Goal: Check status

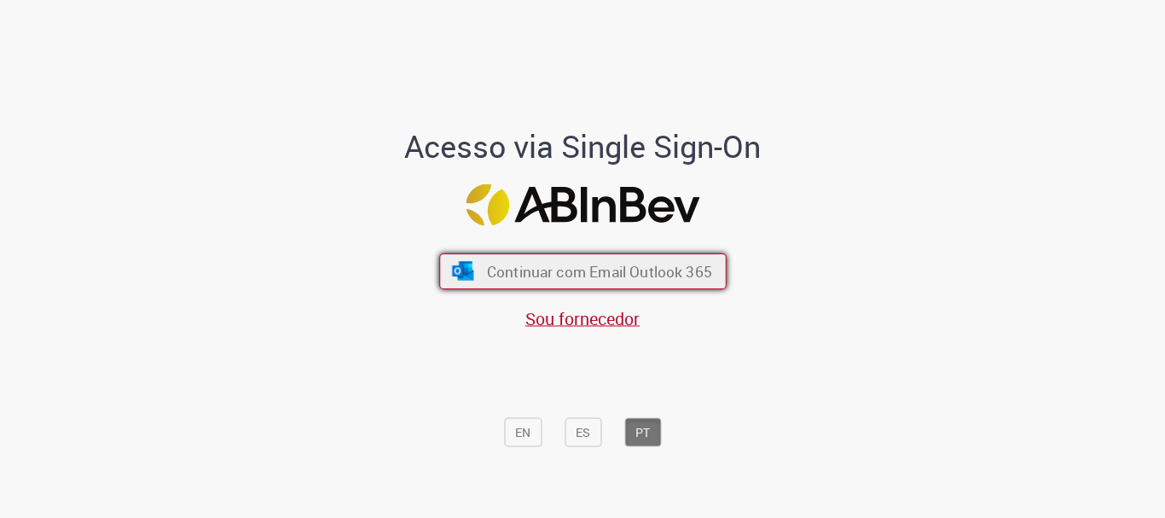
click at [597, 264] on span "Continuar com Email Outlook 365" at bounding box center [598, 272] width 225 height 20
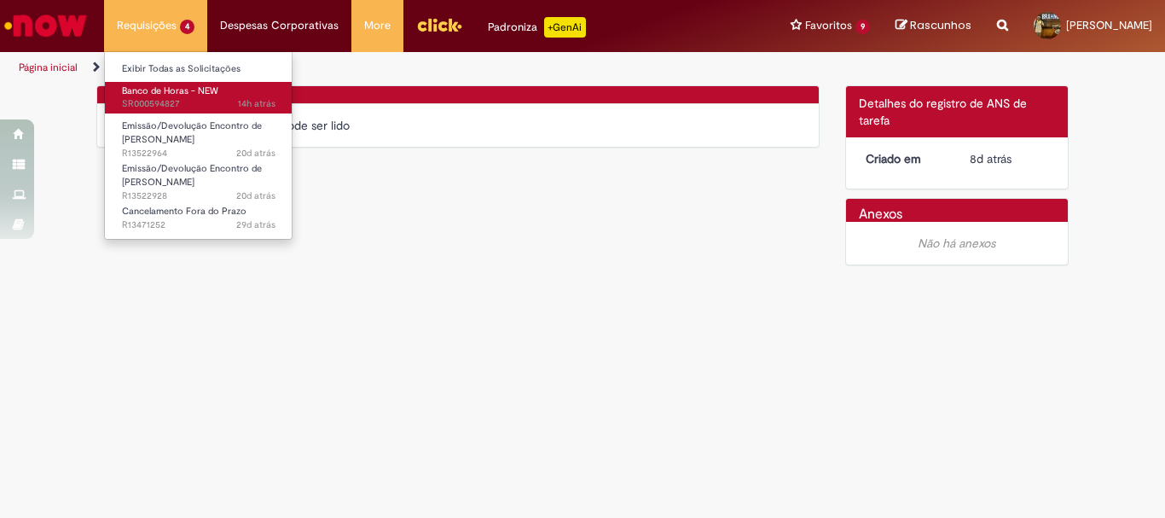
click at [194, 96] on span "Banco de Horas - NEW" at bounding box center [170, 90] width 96 height 13
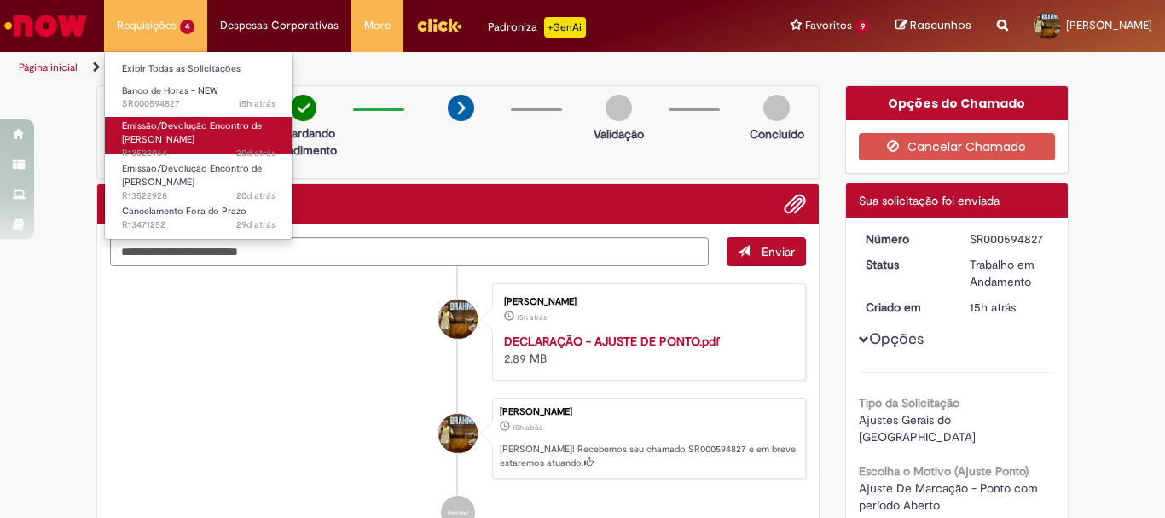
click at [229, 151] on span "20d atrás 20 dias atrás R13522964" at bounding box center [199, 154] width 154 height 14
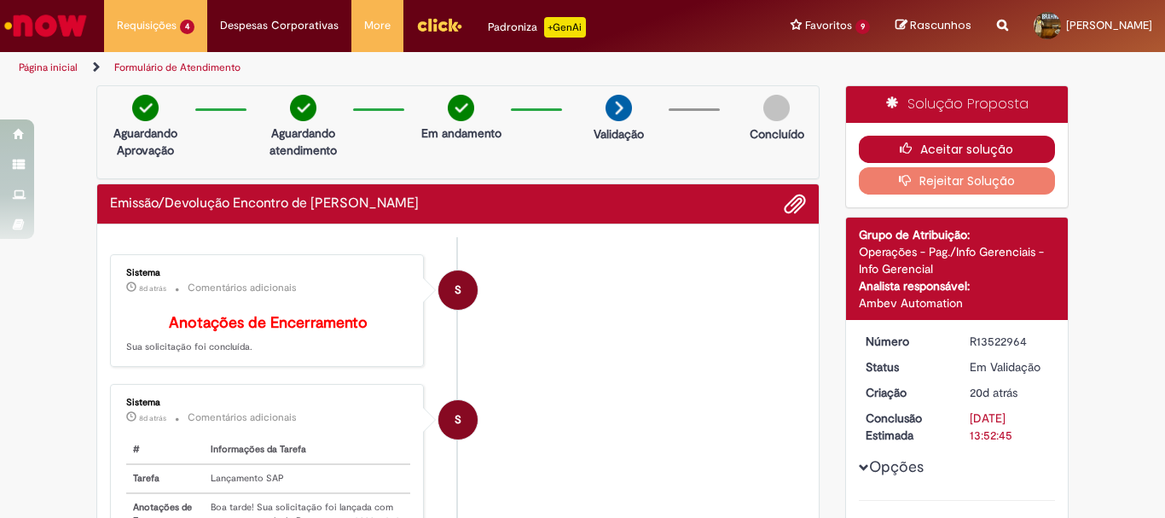
click at [943, 145] on button "Aceitar solução" at bounding box center [957, 149] width 197 height 27
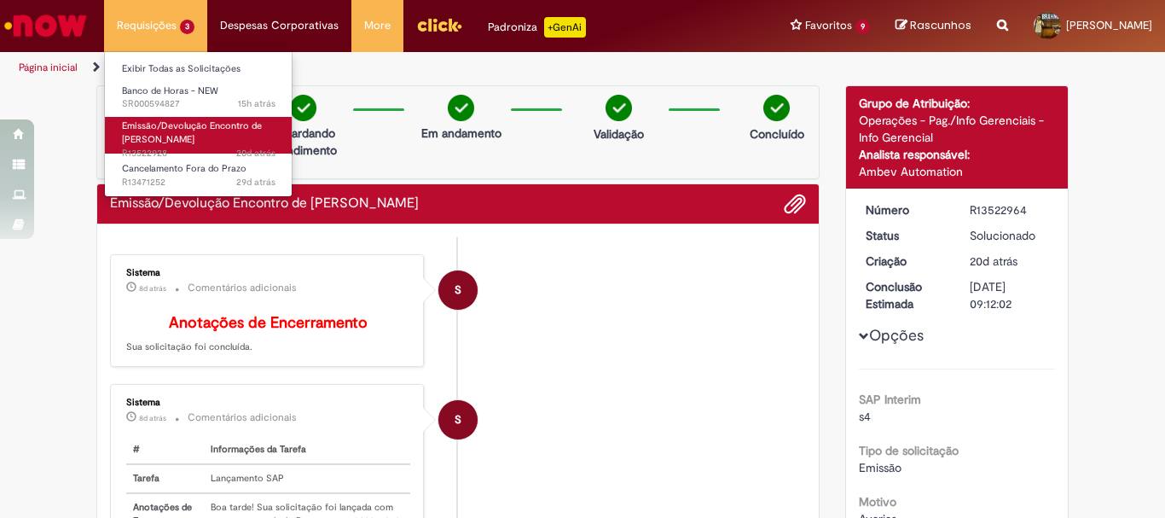
click at [198, 131] on span "Emissão/Devolução Encontro de [PERSON_NAME]" at bounding box center [192, 132] width 140 height 26
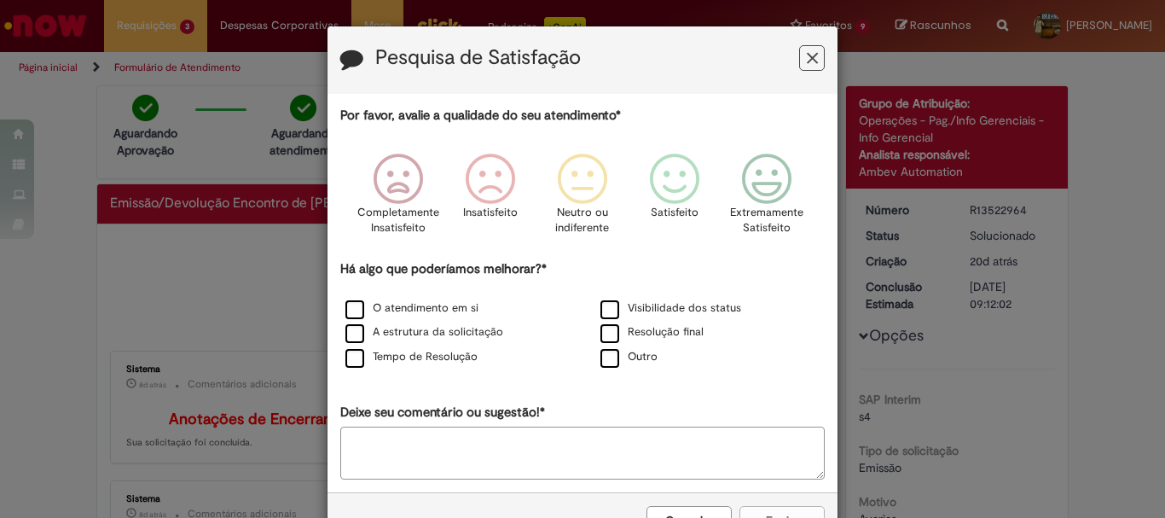
click at [808, 56] on icon "Feedback" at bounding box center [812, 58] width 11 height 18
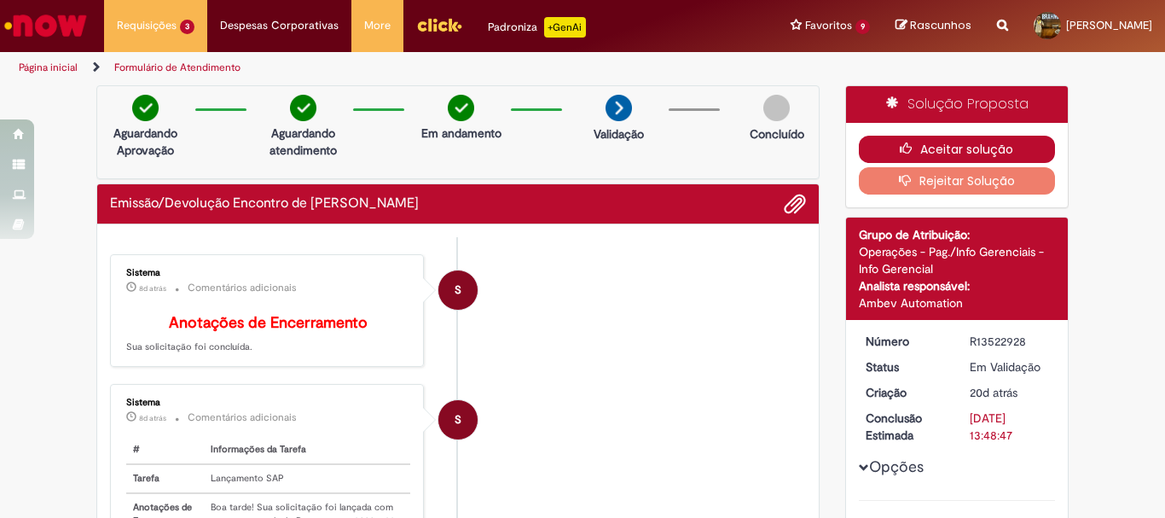
click at [1017, 152] on button "Aceitar solução" at bounding box center [957, 149] width 197 height 27
